Goal: Use online tool/utility: Utilize a website feature to perform a specific function

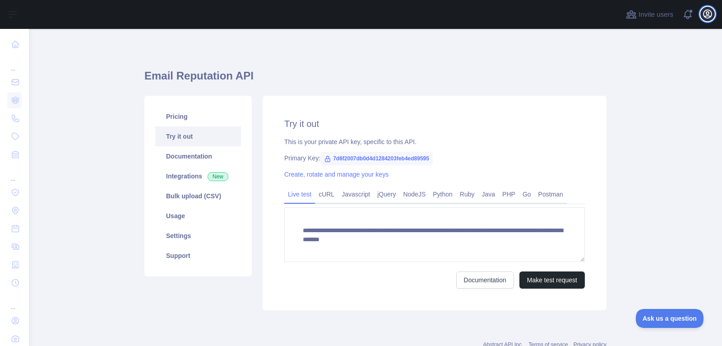
click at [712, 15] on icon "button" at bounding box center [708, 14] width 8 height 8
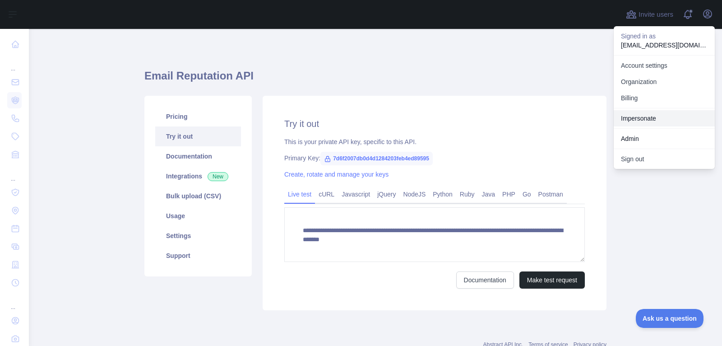
click at [644, 118] on link "Impersonate" at bounding box center [664, 118] width 101 height 16
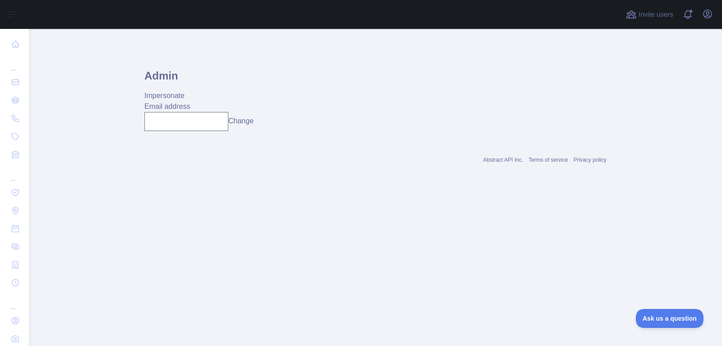
click at [208, 132] on div "Admin Impersonate Email address Change" at bounding box center [375, 95] width 462 height 88
click at [210, 126] on input "text" at bounding box center [186, 121] width 84 height 19
paste input "**********"
type input "**********"
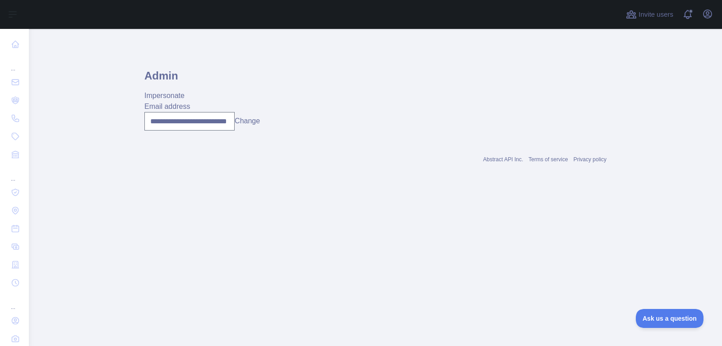
scroll to position [0, 0]
click at [241, 122] on button "Change" at bounding box center [247, 121] width 25 height 11
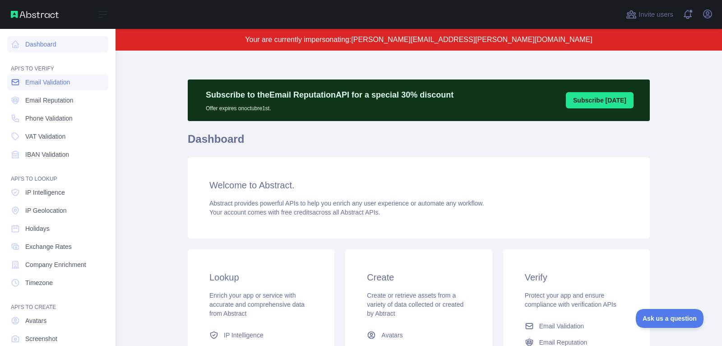
click at [64, 84] on span "Email Validation" at bounding box center [47, 82] width 45 height 9
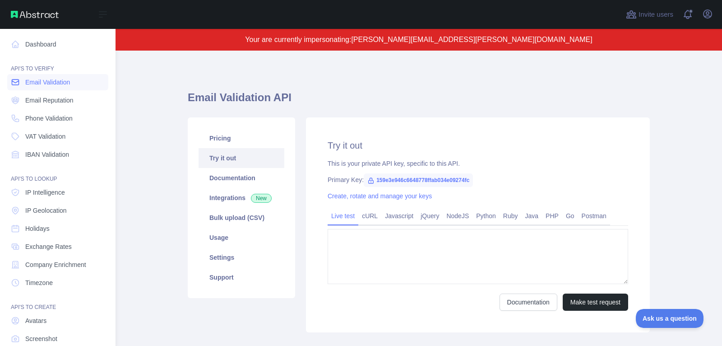
type textarea "**********"
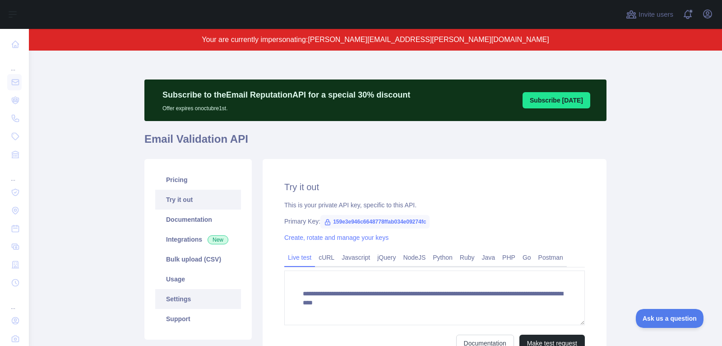
click at [216, 292] on link "Settings" at bounding box center [198, 299] width 86 height 20
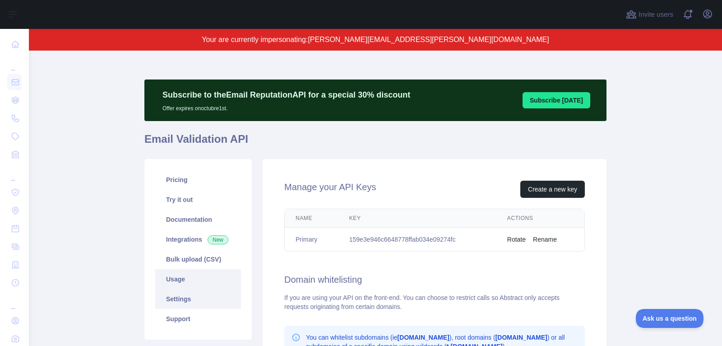
click at [216, 282] on link "Usage" at bounding box center [198, 279] width 86 height 20
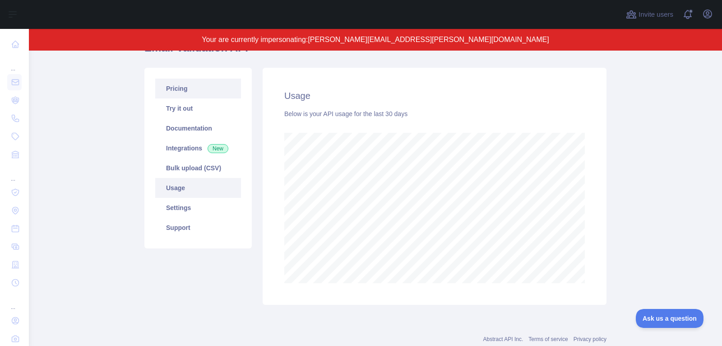
scroll to position [85, 0]
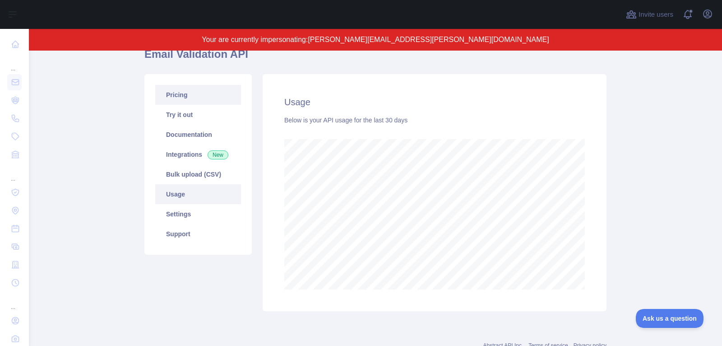
click at [212, 86] on link "Pricing" at bounding box center [198, 95] width 86 height 20
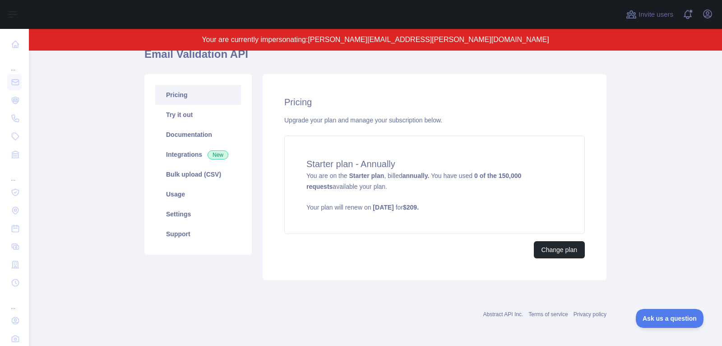
scroll to position [84, 0]
click at [194, 210] on link "Settings" at bounding box center [198, 215] width 86 height 20
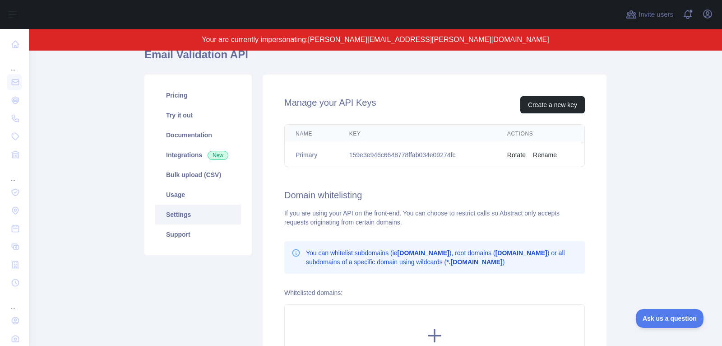
click at [109, 124] on main "Subscribe to the Email Reputation API for a special 30 % discount Offer expires…" at bounding box center [376, 198] width 694 height 295
click at [429, 43] on span "[PERSON_NAME][EMAIL_ADDRESS][PERSON_NAME][DOMAIN_NAME]" at bounding box center [428, 40] width 241 height 8
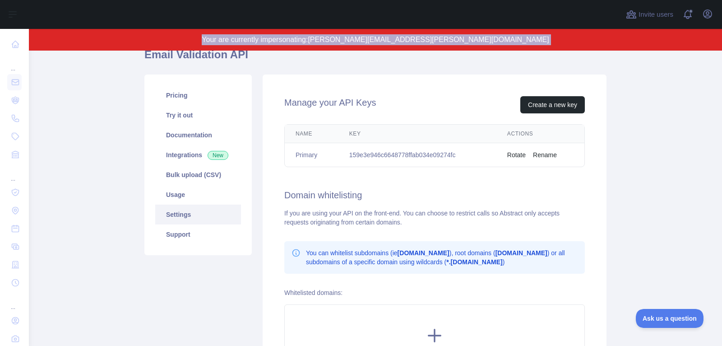
click at [429, 43] on span "[PERSON_NAME][EMAIL_ADDRESS][PERSON_NAME][DOMAIN_NAME]" at bounding box center [428, 40] width 241 height 8
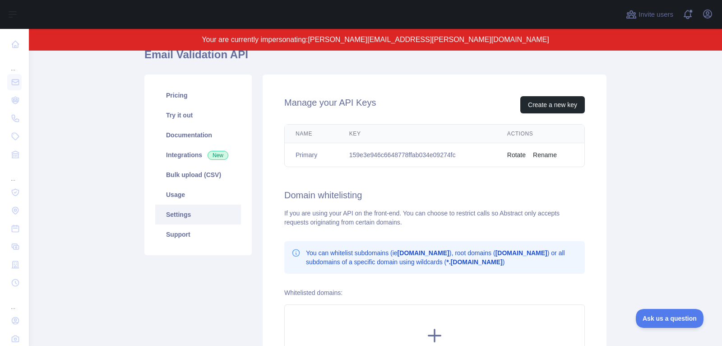
click at [414, 38] on span "[PERSON_NAME][EMAIL_ADDRESS][PERSON_NAME][DOMAIN_NAME]" at bounding box center [428, 40] width 241 height 8
drag, startPoint x: 380, startPoint y: 41, endPoint x: 487, endPoint y: 39, distance: 106.6
click at [487, 39] on p "Your are currently impersonating: [PERSON_NAME][EMAIL_ADDRESS][PERSON_NAME][DOM…" at bounding box center [375, 39] width 607 height 11
copy span "[PERSON_NAME][EMAIL_ADDRESS][PERSON_NAME][DOMAIN_NAME]"
click at [713, 18] on button "Open user menu" at bounding box center [708, 14] width 14 height 14
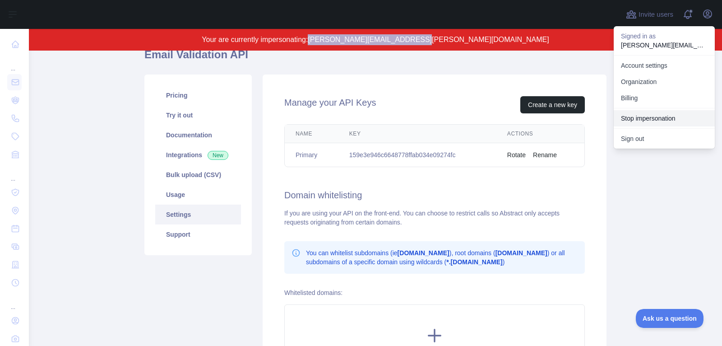
click at [638, 125] on button "Stop impersonation" at bounding box center [664, 118] width 101 height 16
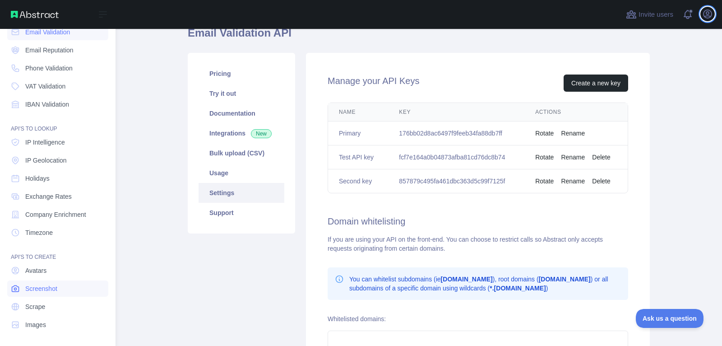
scroll to position [51, 0]
click at [58, 302] on link "Scrape" at bounding box center [57, 306] width 101 height 16
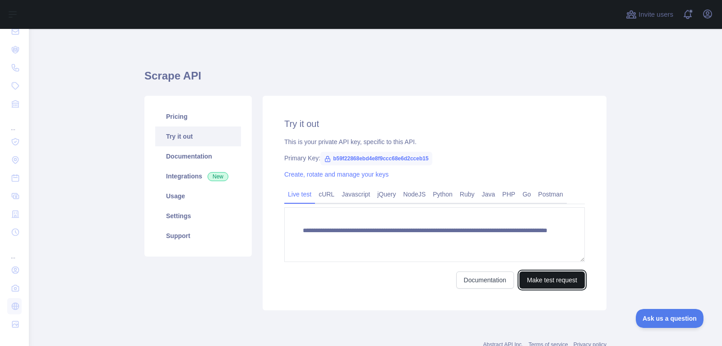
click at [538, 282] on button "Make test request" at bounding box center [552, 279] width 65 height 17
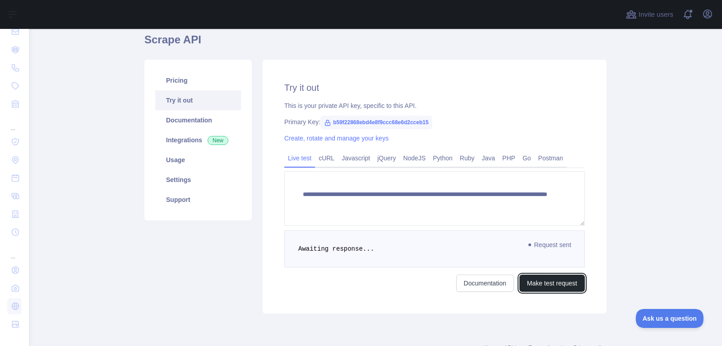
scroll to position [55, 0]
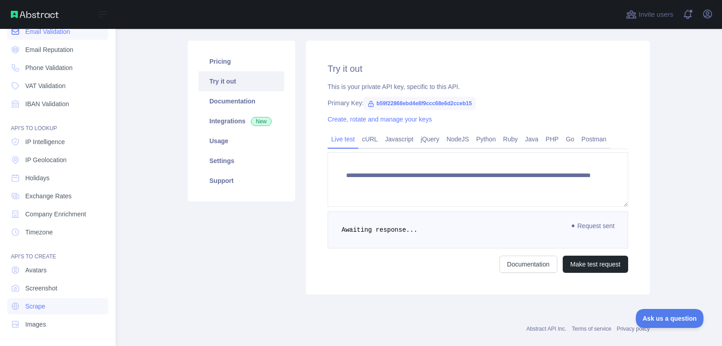
click at [65, 37] on link "Email Validation" at bounding box center [57, 31] width 101 height 16
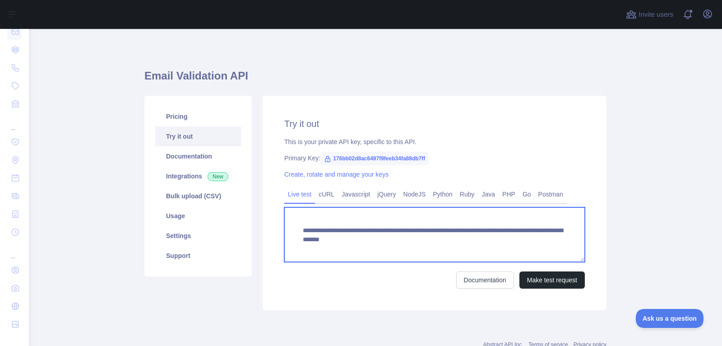
drag, startPoint x: 464, startPoint y: 240, endPoint x: 464, endPoint y: 250, distance: 10.4
click at [464, 250] on textarea "**********" at bounding box center [434, 234] width 301 height 55
paste textarea "To enrich screen reader interactions, please activate Accessibility in Grammarl…"
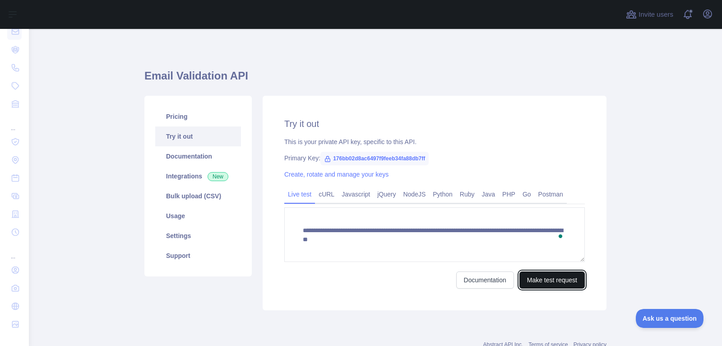
click at [550, 278] on button "Make test request" at bounding box center [552, 279] width 65 height 17
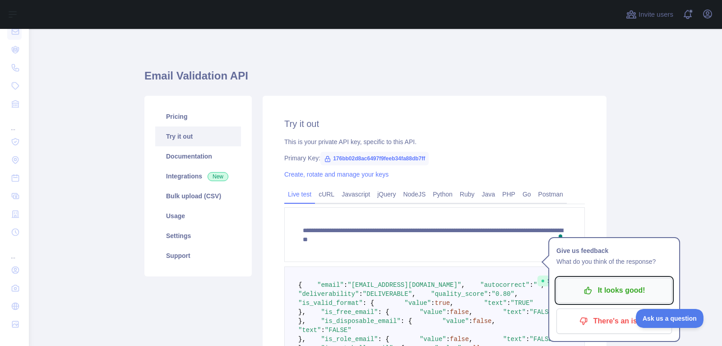
click at [562, 293] on button "It looks good!" at bounding box center [615, 290] width 116 height 25
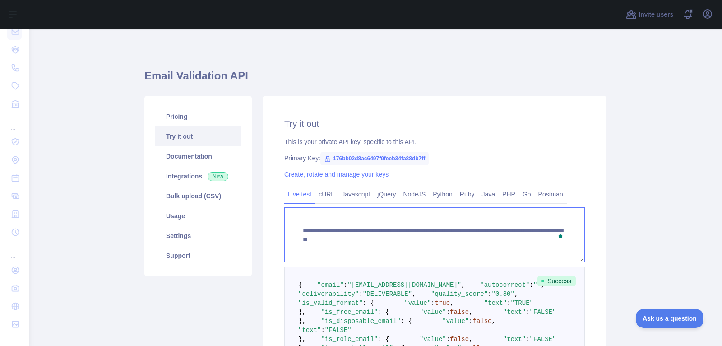
click at [467, 238] on textarea "**********" at bounding box center [434, 234] width 301 height 55
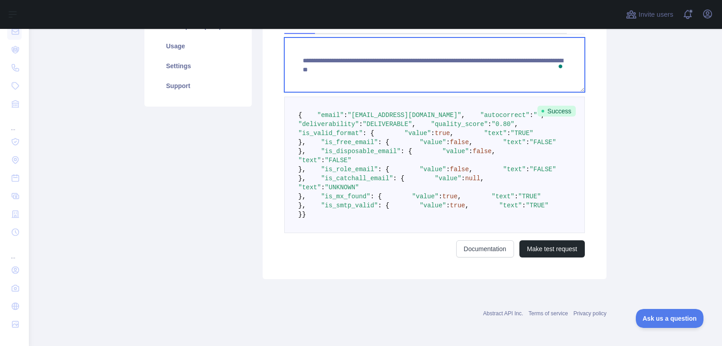
scroll to position [367, 0]
type textarea "**********"
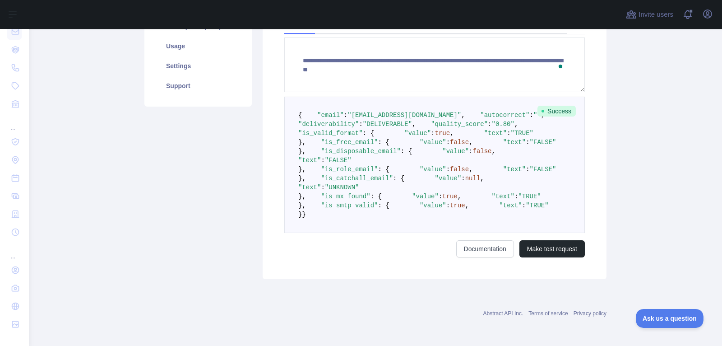
click at [534, 238] on form "**********" at bounding box center [434, 147] width 301 height 220
click at [534, 243] on button "Make test request" at bounding box center [552, 248] width 65 height 17
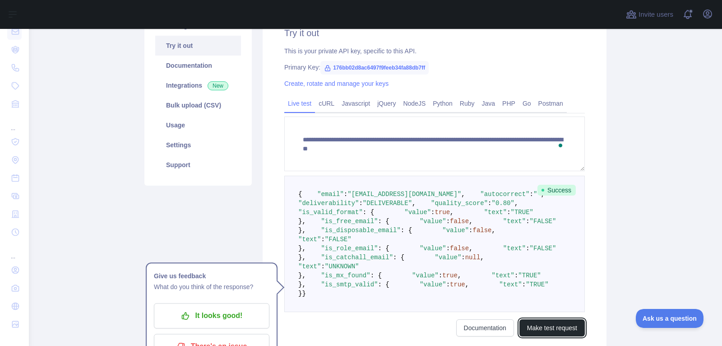
scroll to position [87, 0]
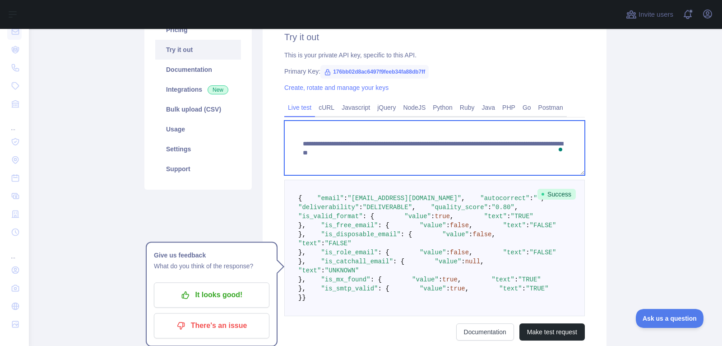
drag, startPoint x: 464, startPoint y: 154, endPoint x: 471, endPoint y: 181, distance: 27.1
click at [471, 181] on form "**********" at bounding box center [434, 231] width 301 height 220
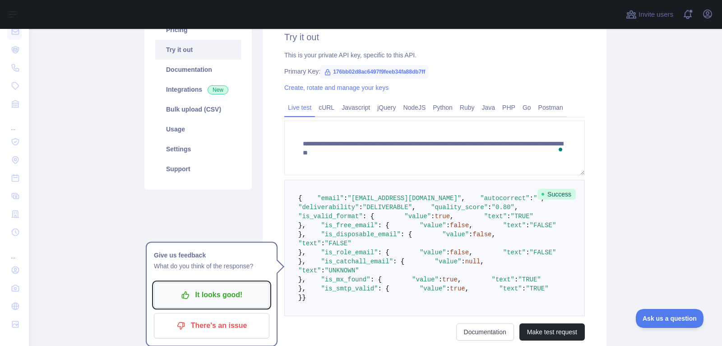
click at [230, 297] on p "It looks good!" at bounding box center [212, 294] width 102 height 15
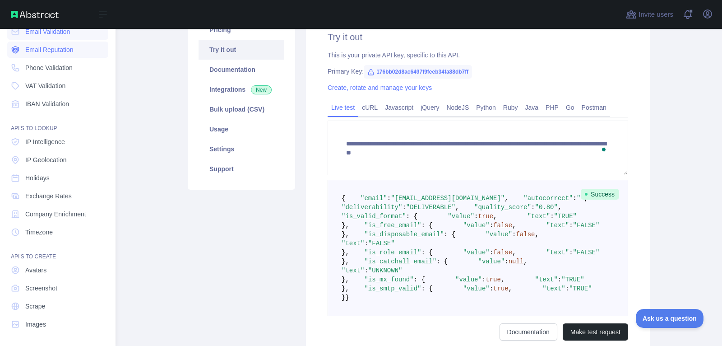
click at [65, 52] on span "Email Reputation" at bounding box center [49, 49] width 48 height 9
